Goal: Task Accomplishment & Management: Complete application form

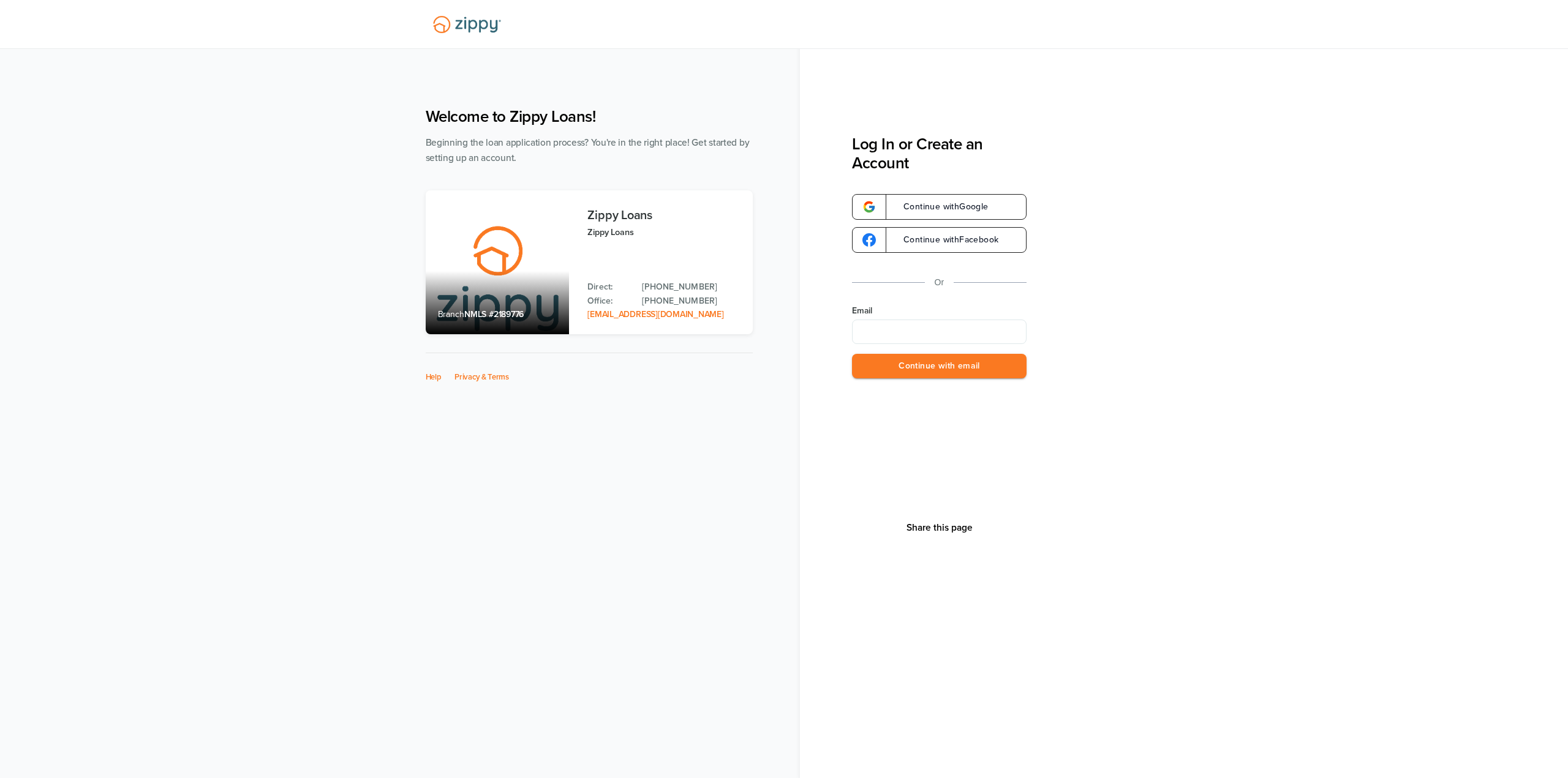
type input "**********"
click at [943, 379] on div "Share this page" at bounding box center [939, 527] width 73 height 298
click at [942, 369] on button "Continue with email" at bounding box center [940, 367] width 175 height 25
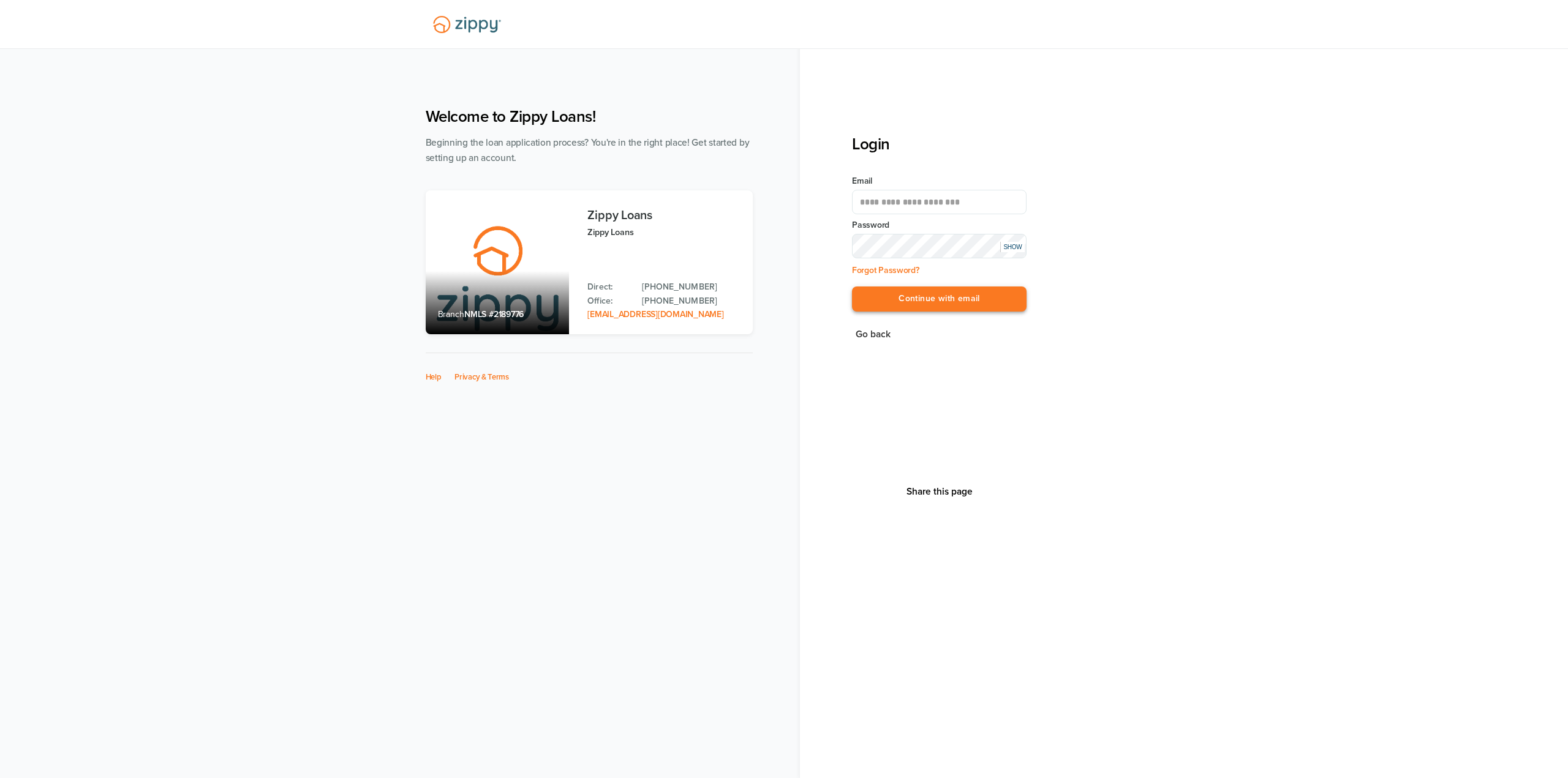
click at [956, 298] on button "Continue with email" at bounding box center [940, 299] width 175 height 25
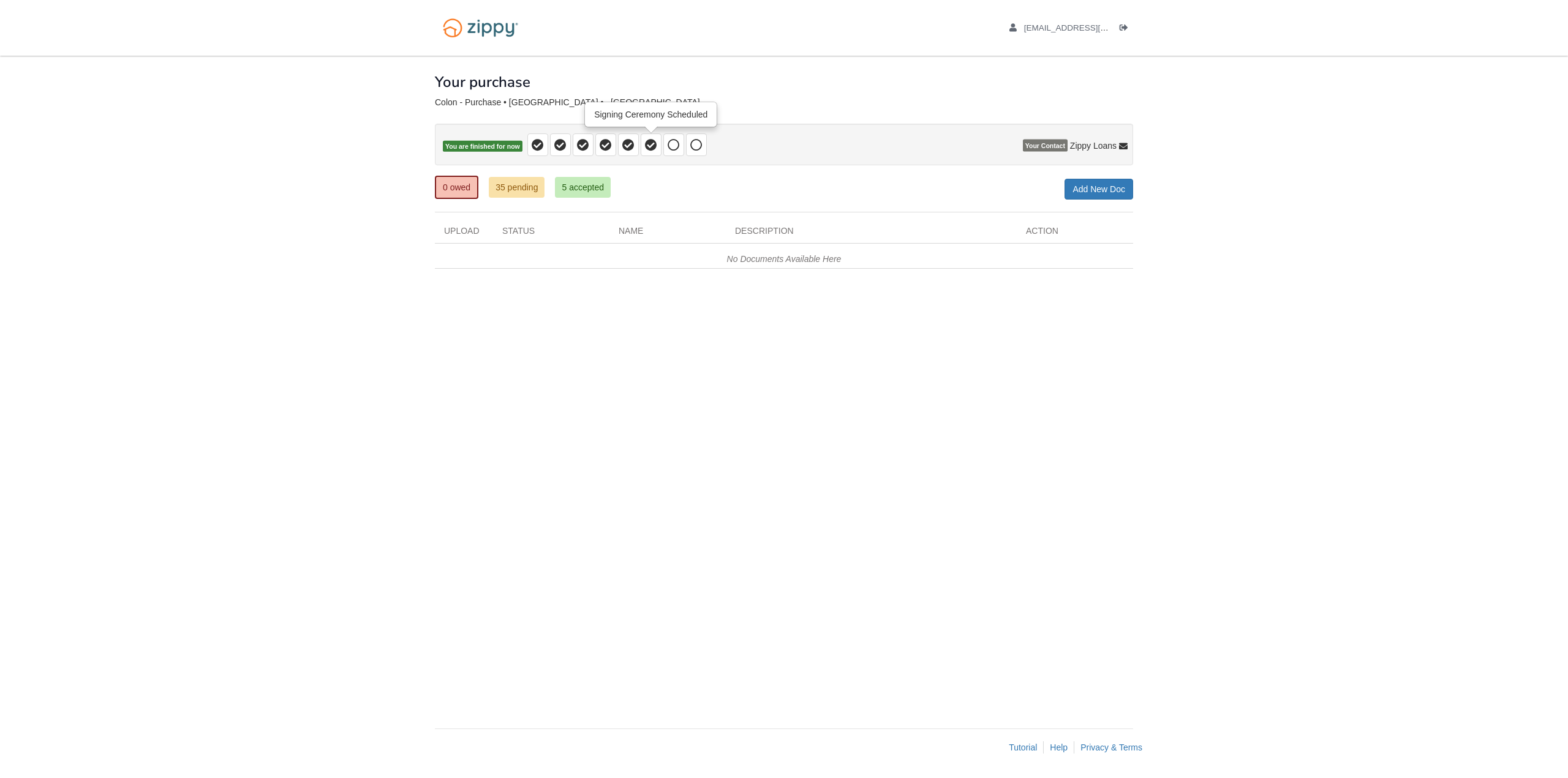
click at [651, 142] on icon at bounding box center [651, 145] width 13 height 13
click at [674, 145] on icon at bounding box center [674, 145] width 13 height 13
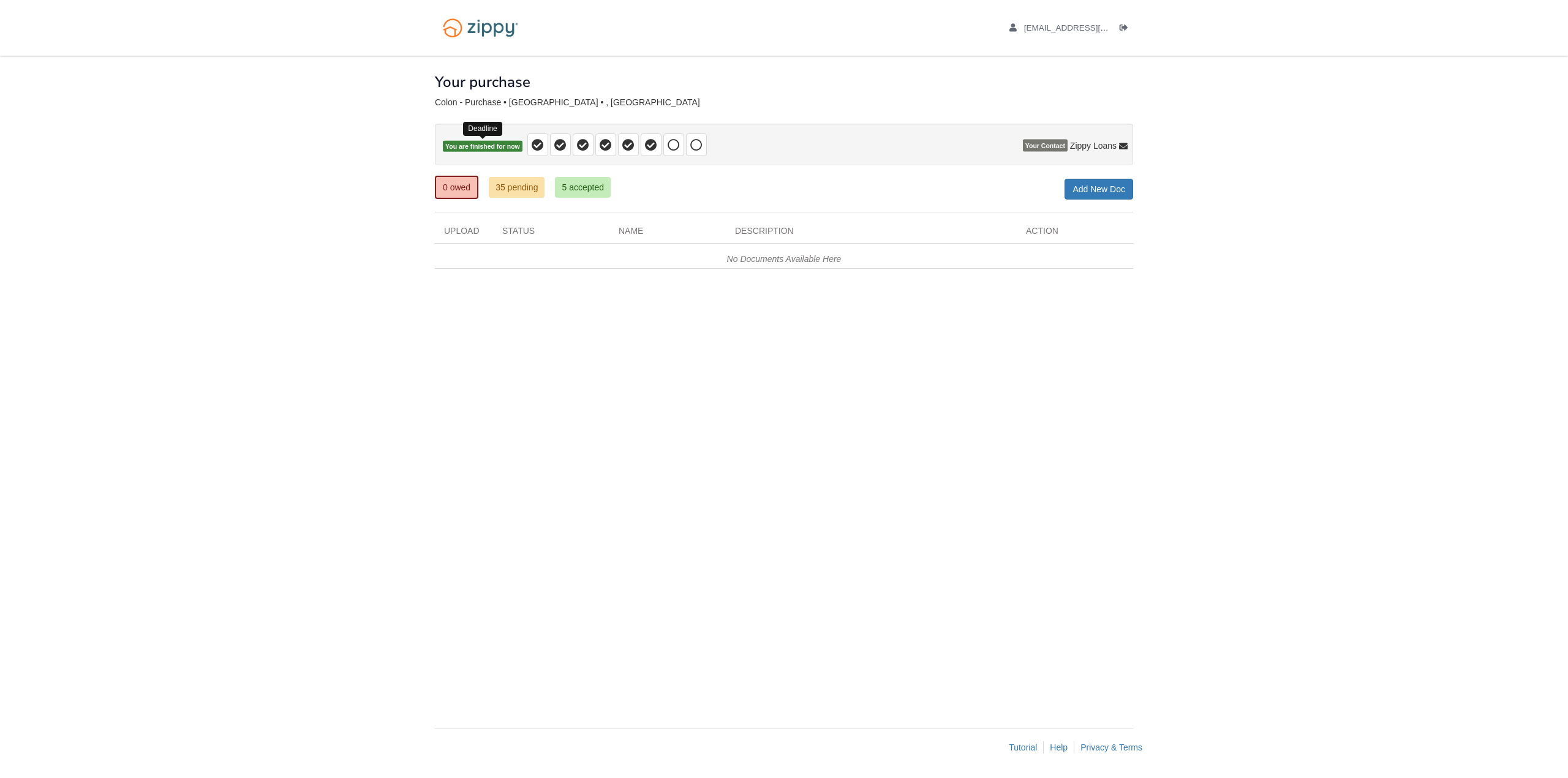
click at [472, 150] on span "You are finished for now" at bounding box center [482, 146] width 79 height 12
